Goal: Check status

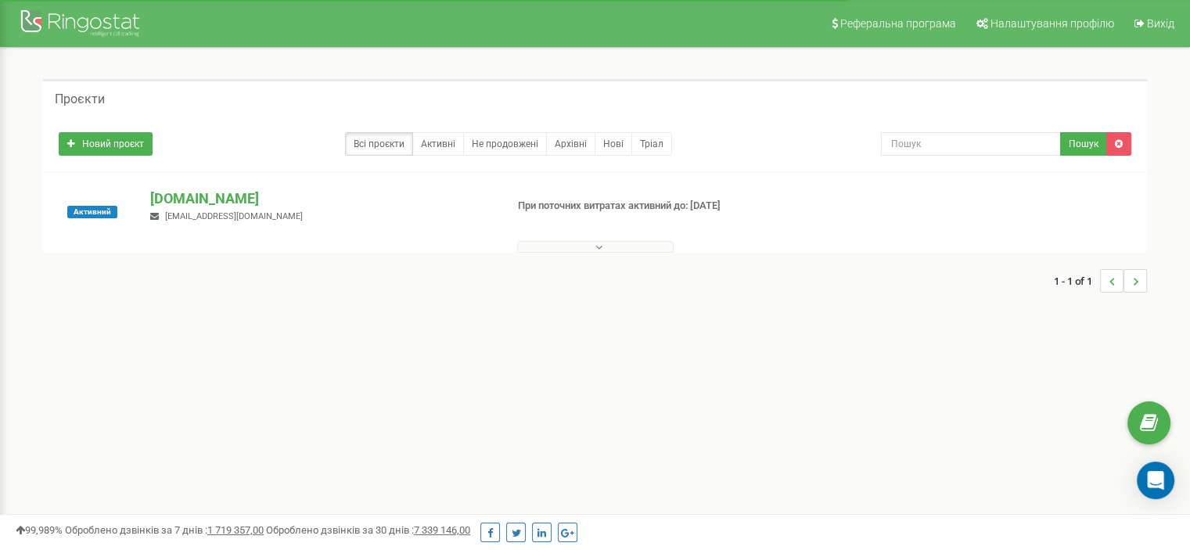
click at [607, 254] on div "1 - 1 of 1" at bounding box center [595, 281] width 1104 height 55
click at [601, 250] on icon at bounding box center [598, 247] width 7 height 11
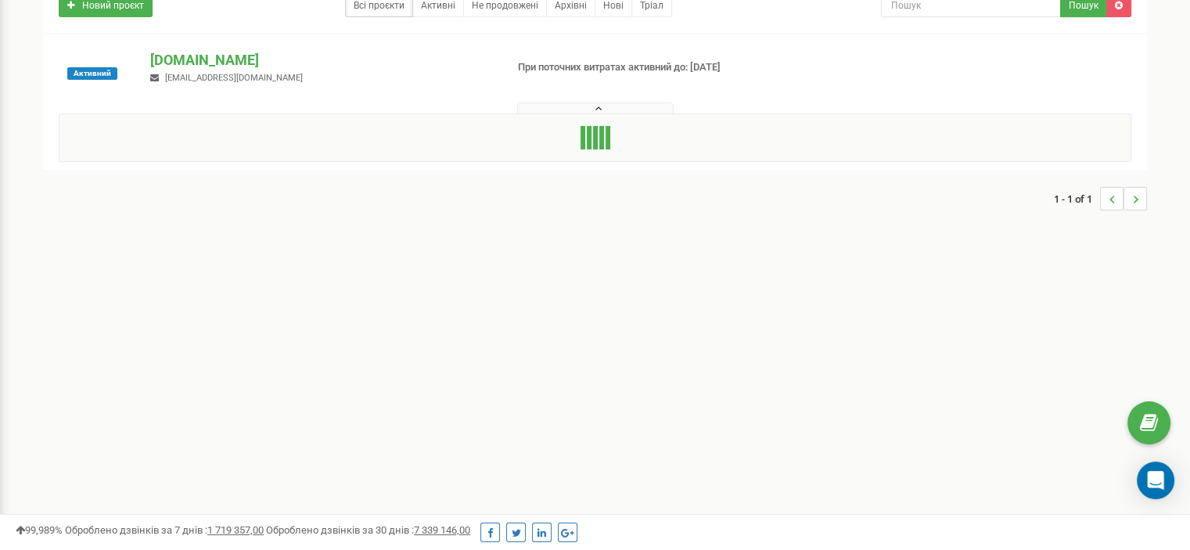
scroll to position [156, 0]
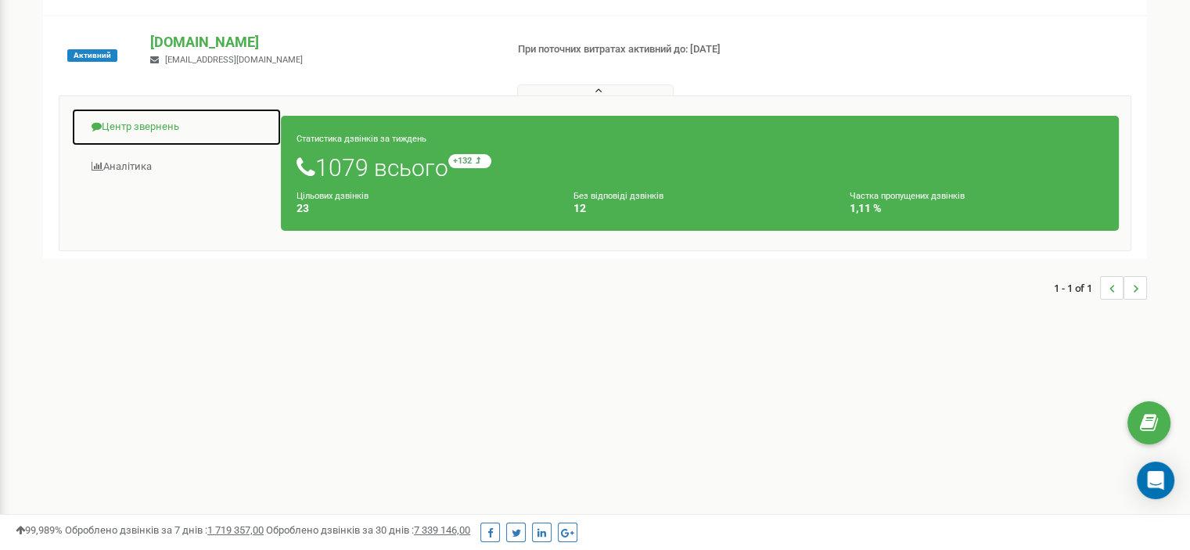
click at [149, 131] on link "Центр звернень" at bounding box center [176, 127] width 210 height 38
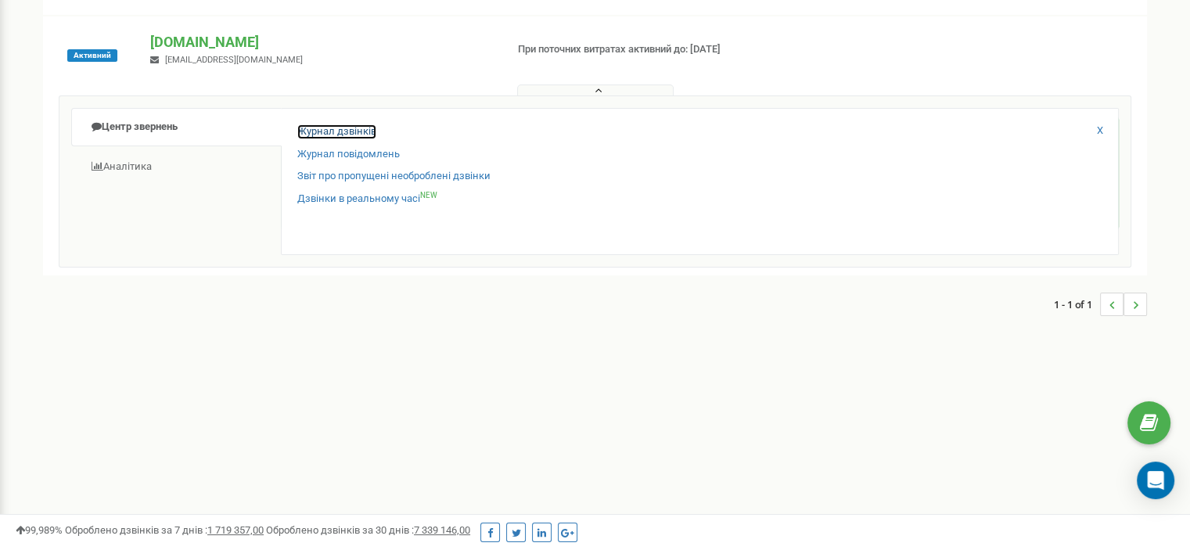
click at [322, 124] on link "Журнал дзвінків" at bounding box center [336, 131] width 79 height 15
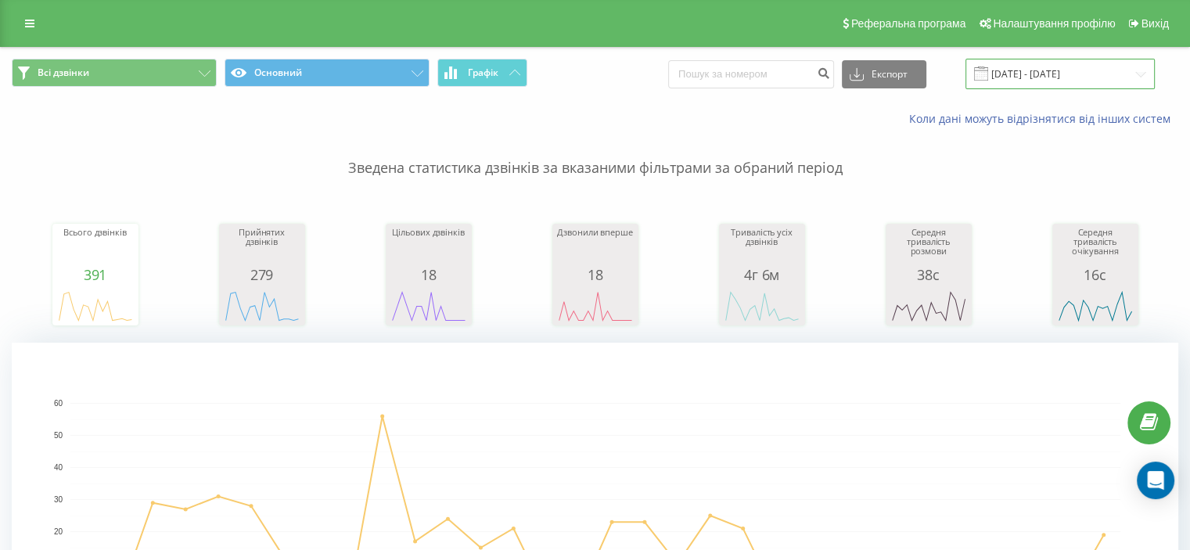
click at [1056, 76] on input "[DATE] - [DATE]" at bounding box center [1060, 74] width 189 height 31
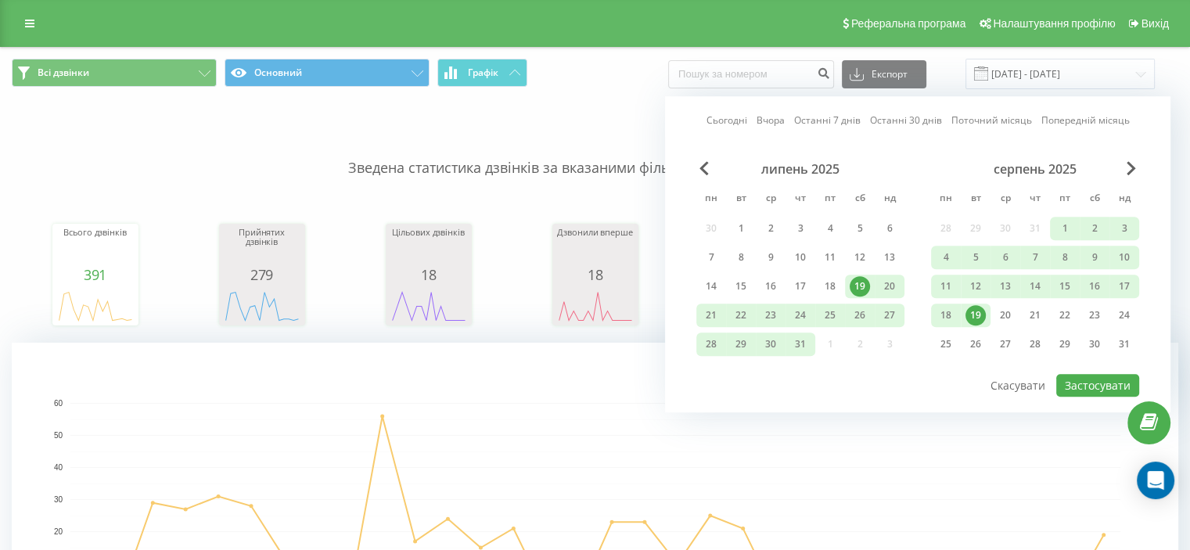
click at [739, 121] on link "Сьогодні" at bounding box center [727, 120] width 41 height 15
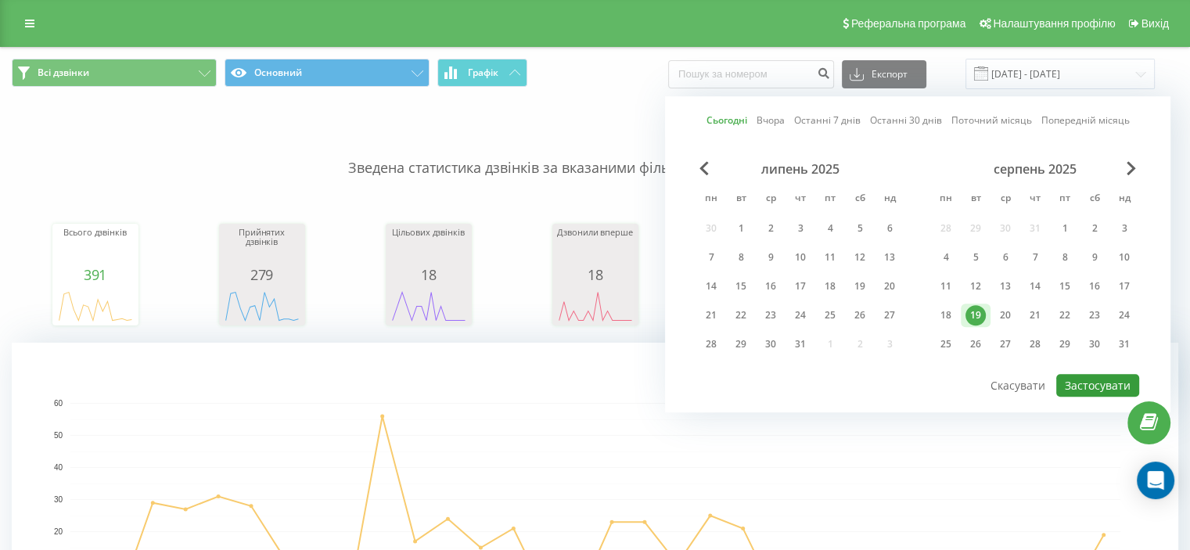
click at [1080, 374] on button "Застосувати" at bounding box center [1097, 385] width 83 height 23
type input "[DATE] - [DATE]"
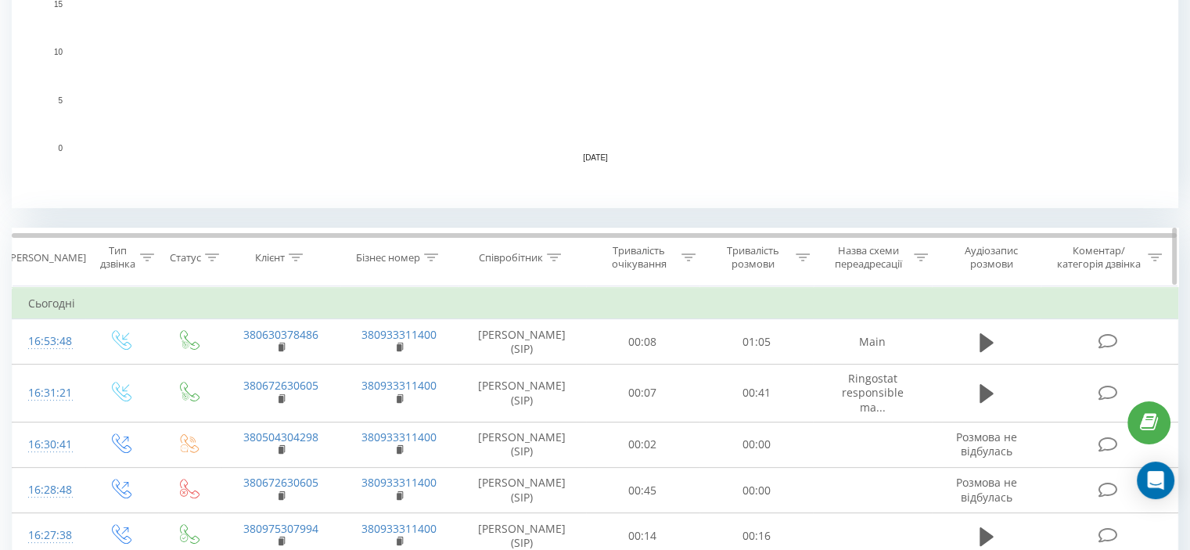
scroll to position [449, 0]
click at [798, 253] on icon at bounding box center [803, 256] width 14 height 8
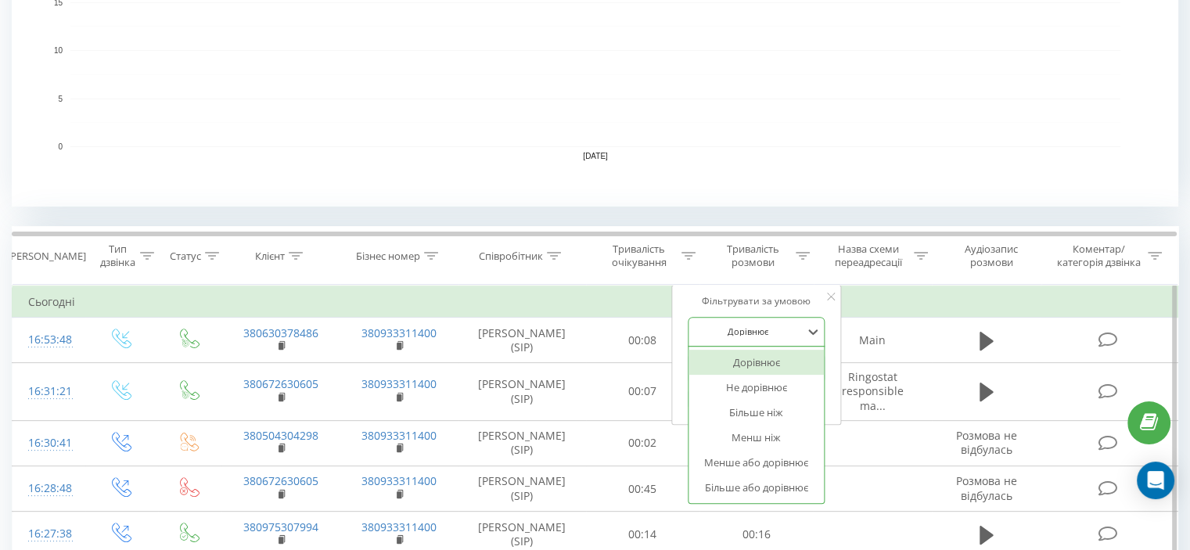
click at [779, 331] on div at bounding box center [747, 331] width 111 height 15
click at [770, 484] on div "Більше або дорівнює" at bounding box center [757, 487] width 136 height 25
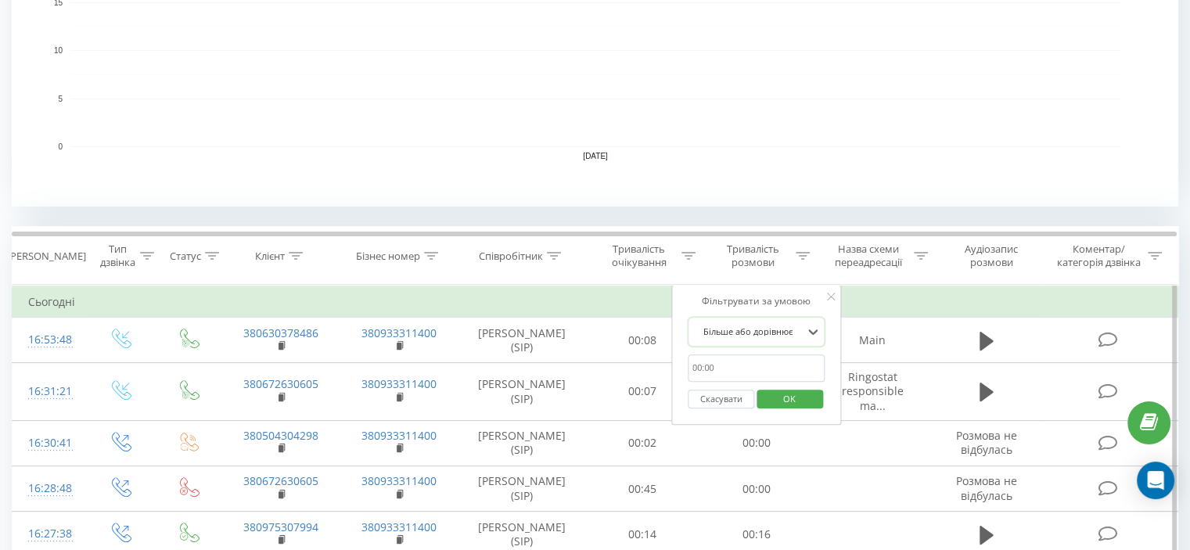
click at [761, 372] on input "text" at bounding box center [757, 367] width 138 height 27
type input "01:00"
click at [779, 398] on span "OK" at bounding box center [790, 399] width 44 height 24
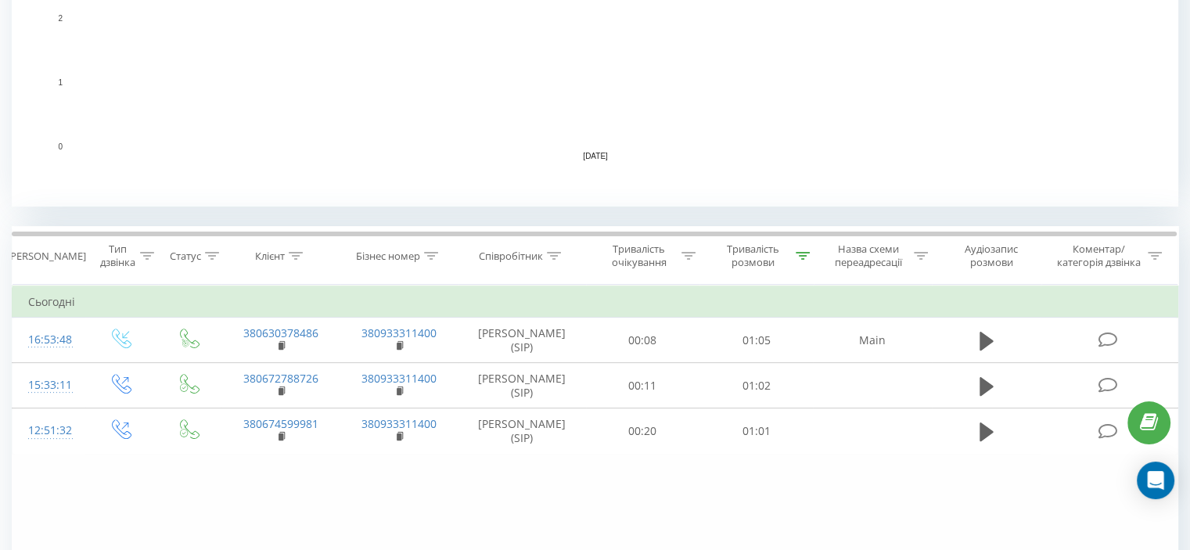
scroll to position [594, 0]
